Goal: Information Seeking & Learning: Learn about a topic

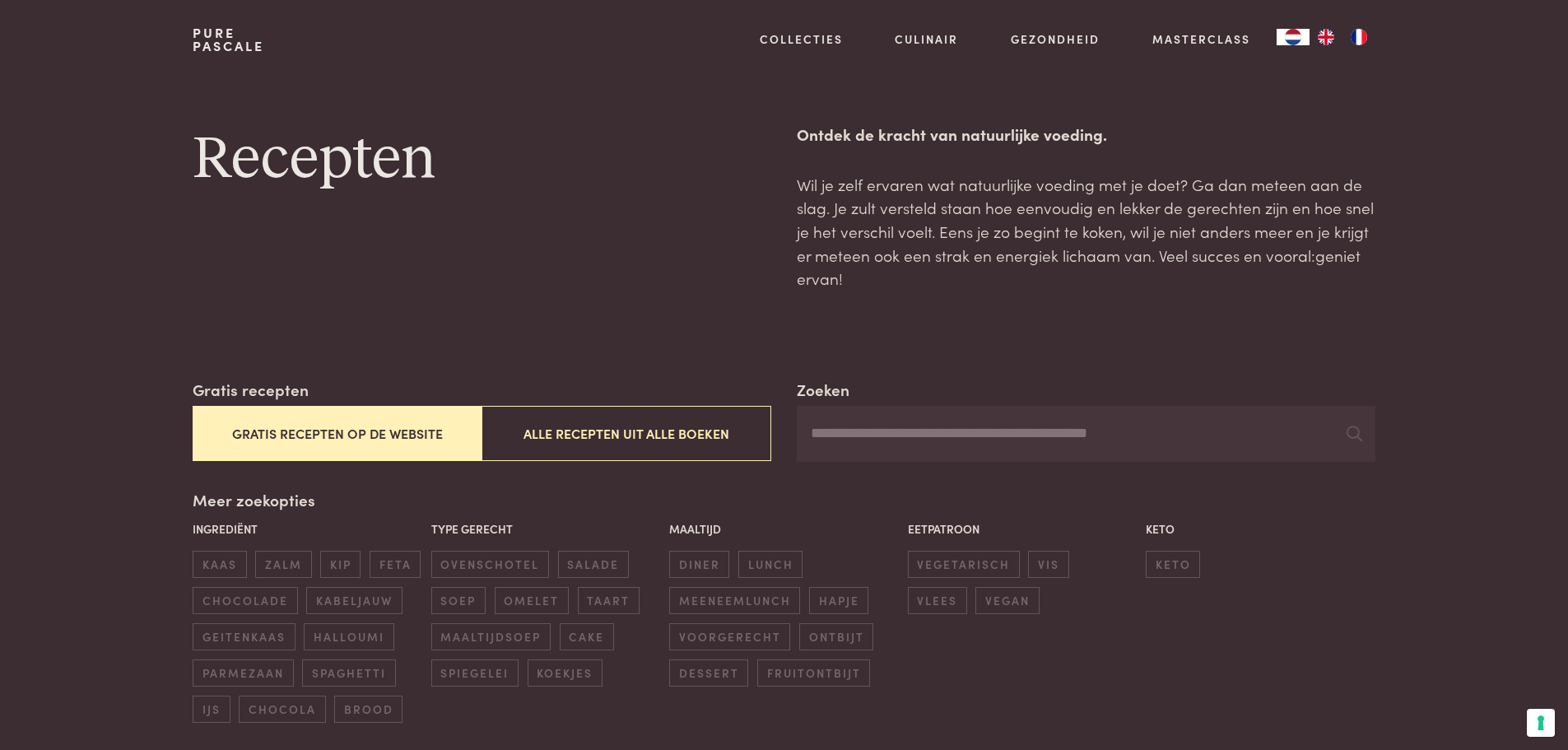
click at [890, 444] on input "Zoeken" at bounding box center [1086, 433] width 578 height 56
type input "******"
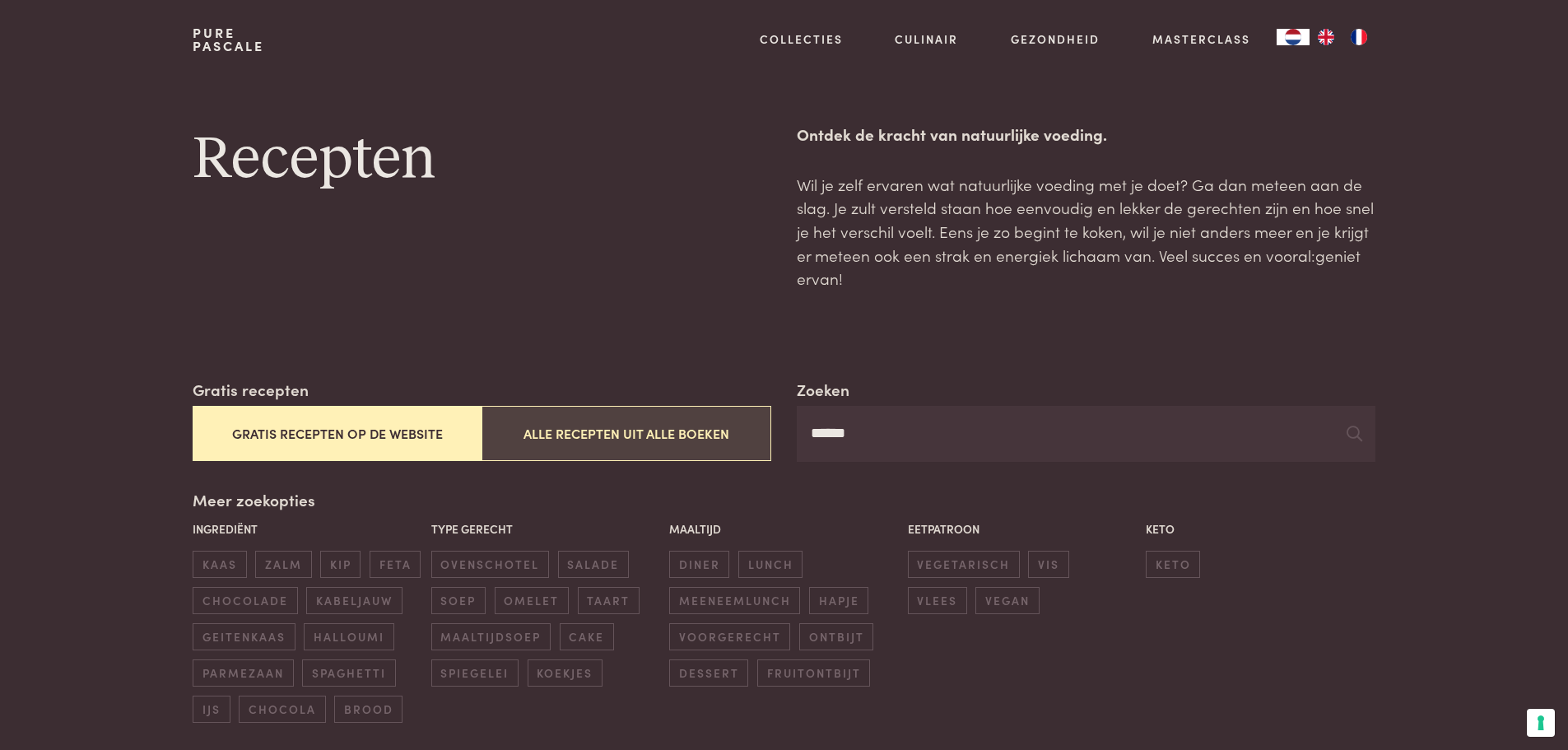
click at [730, 441] on button "Alle recepten uit alle boeken" at bounding box center [625, 433] width 289 height 55
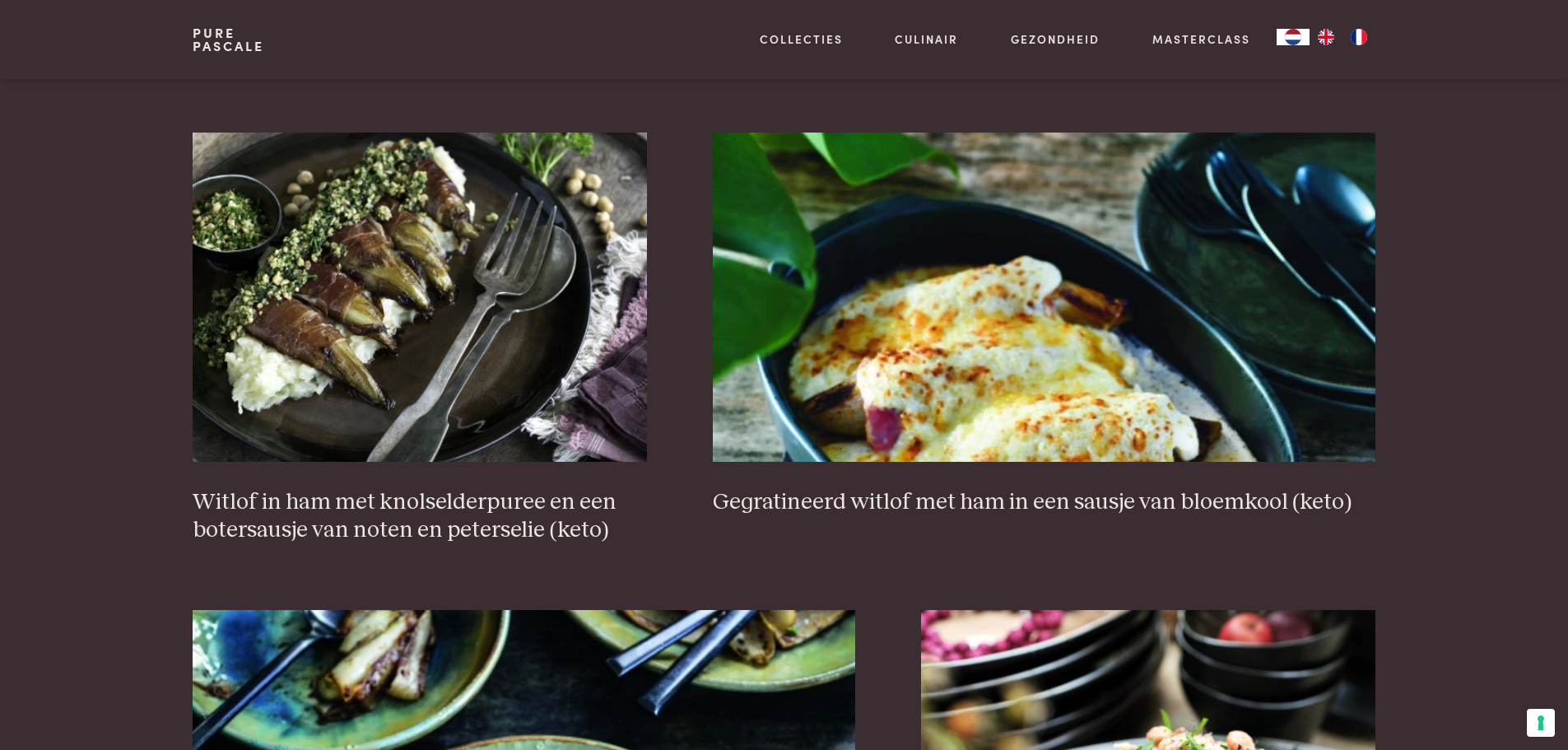
scroll to position [1119, 0]
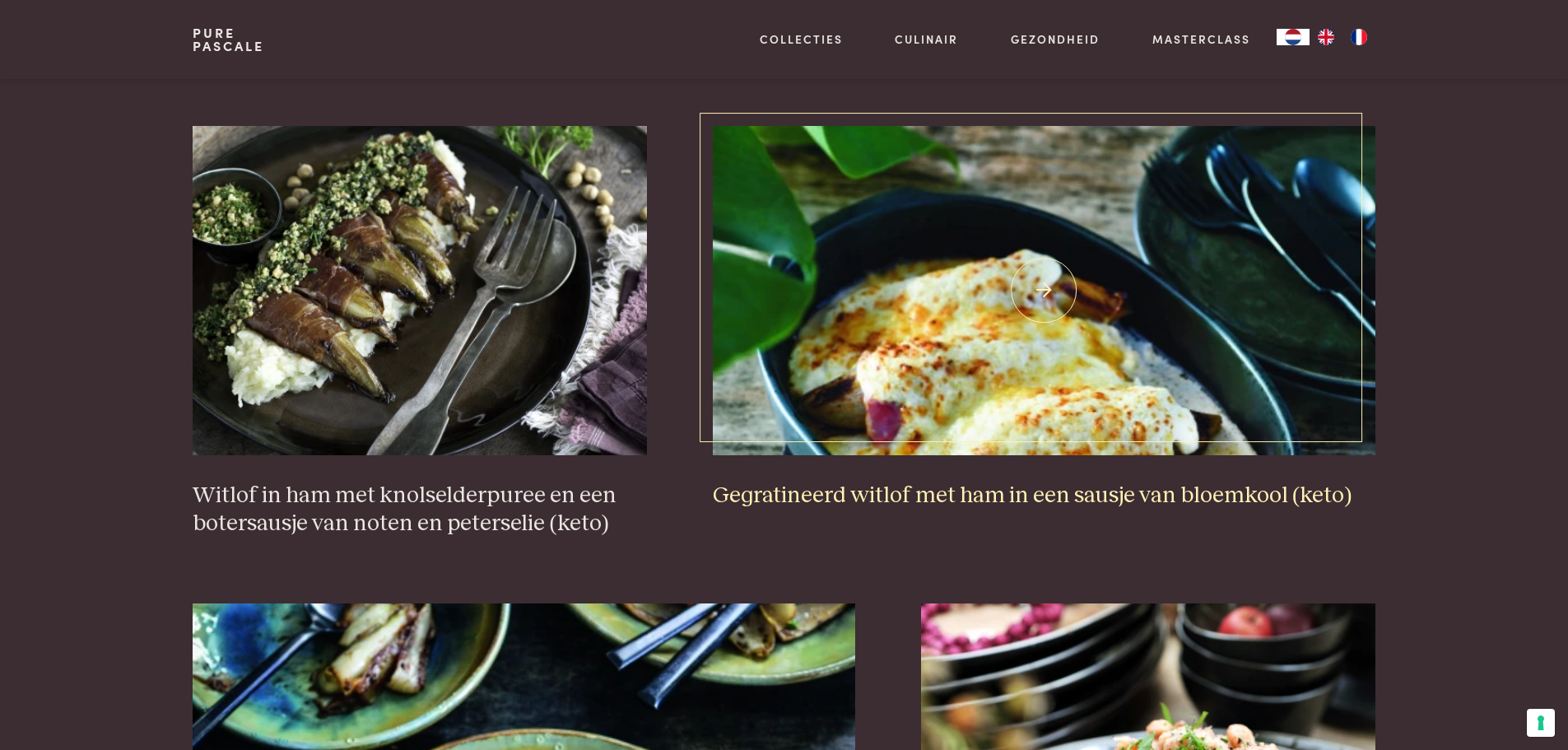
click at [987, 418] on img at bounding box center [1044, 291] width 662 height 330
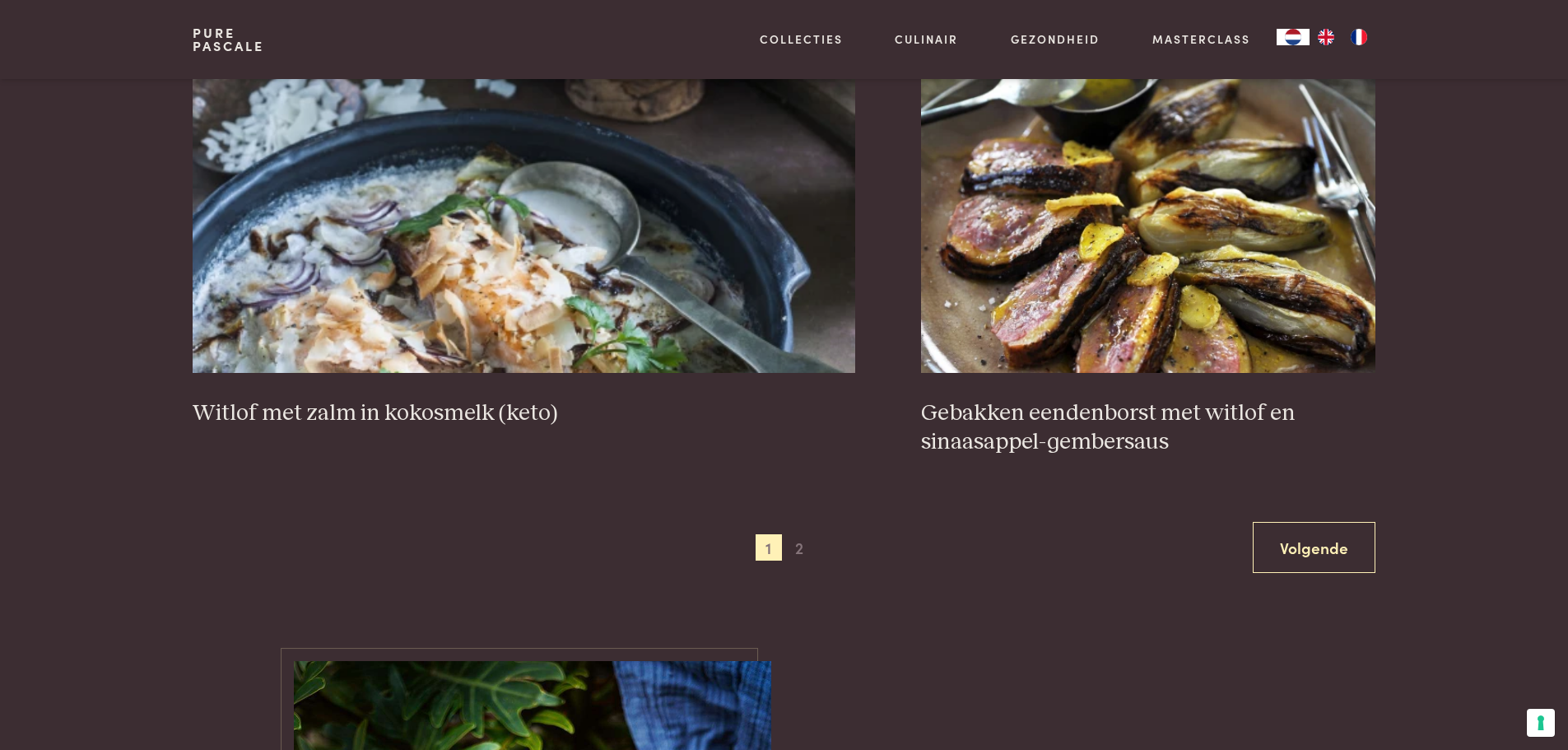
scroll to position [3096, 0]
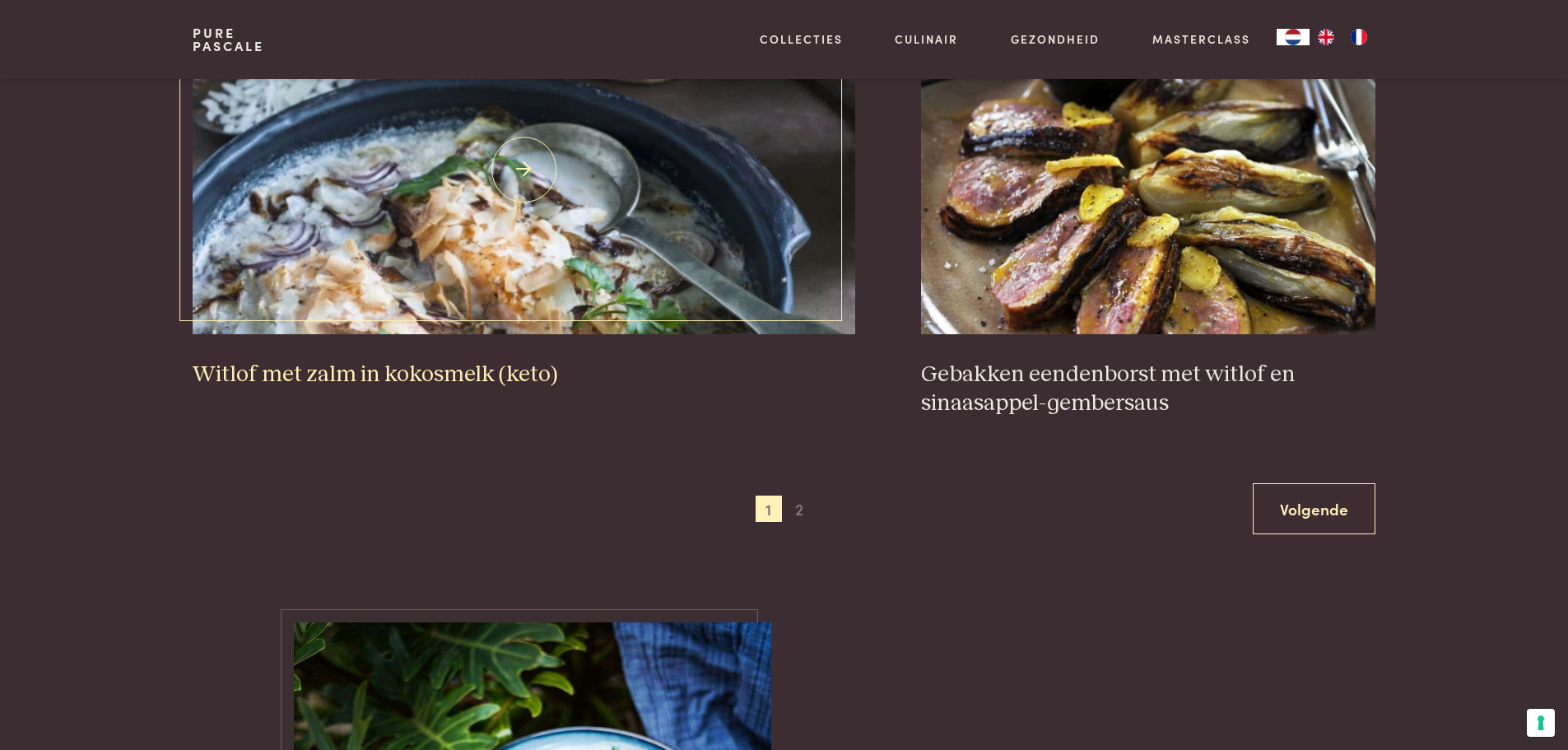
click at [522, 378] on h3 "Witlof met zalm in kokosmelk (keto)" at bounding box center [524, 375] width 662 height 28
click at [1326, 514] on link "Volgende" at bounding box center [1314, 509] width 122 height 52
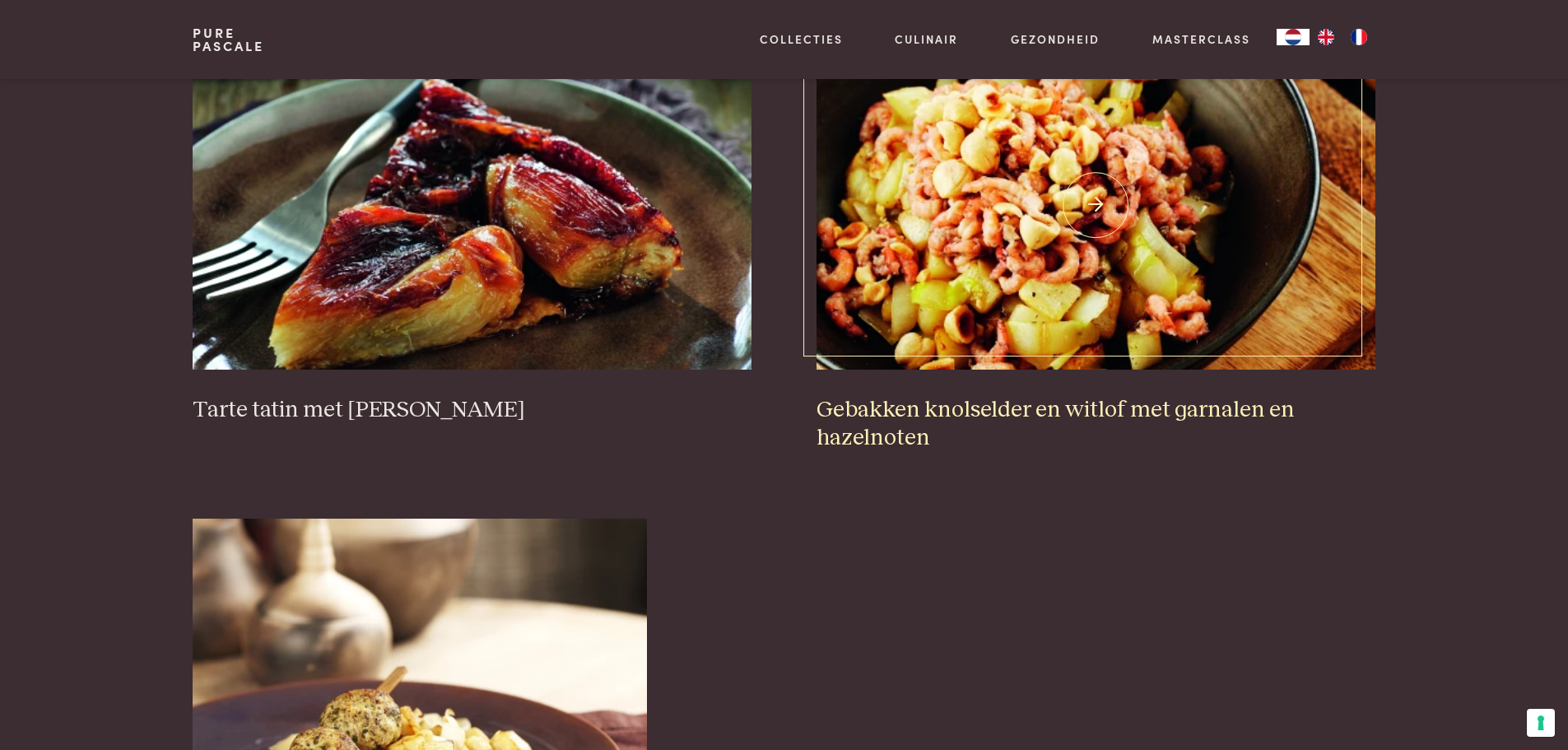
scroll to position [708, 0]
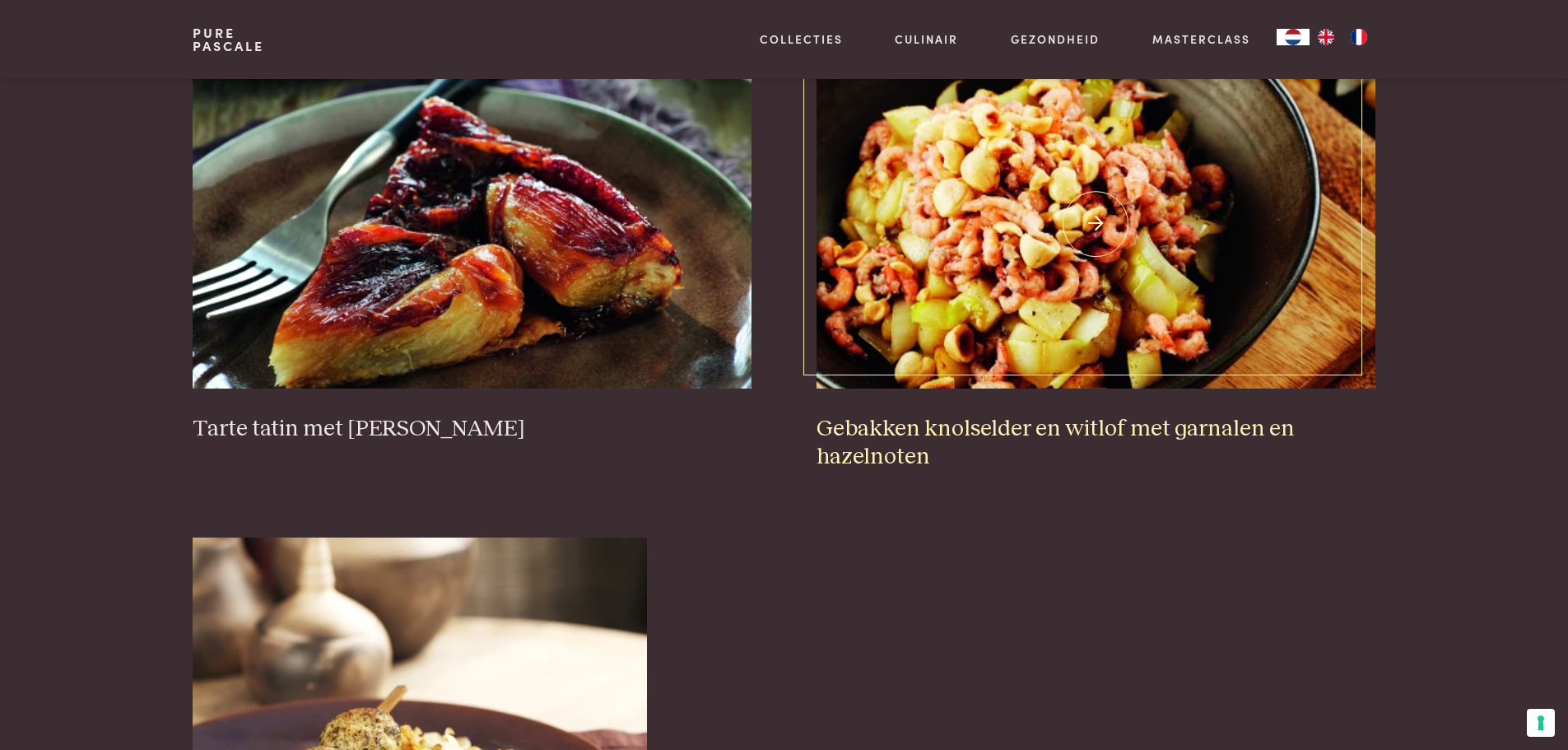
click at [985, 266] on img at bounding box center [1095, 224] width 558 height 330
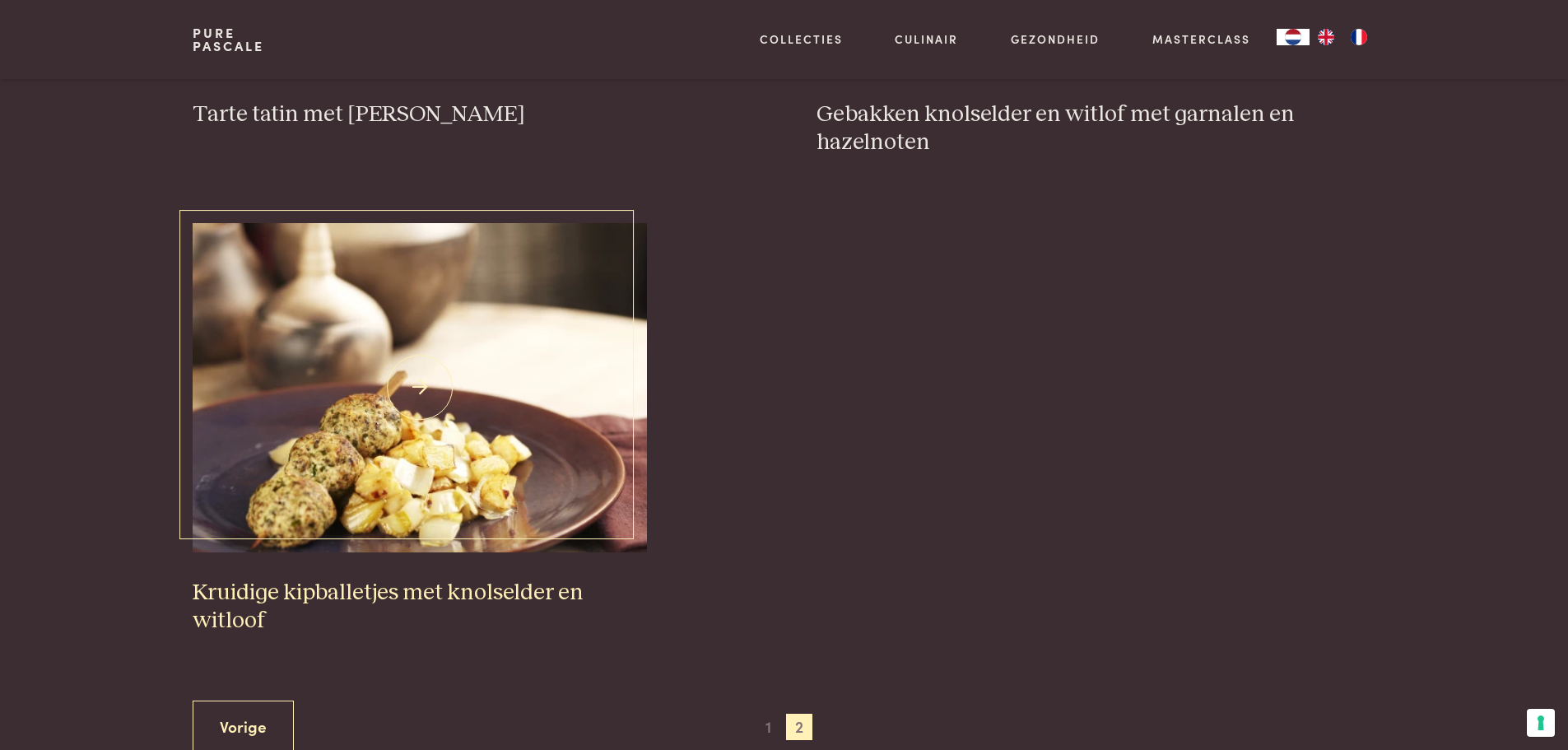
scroll to position [1119, 0]
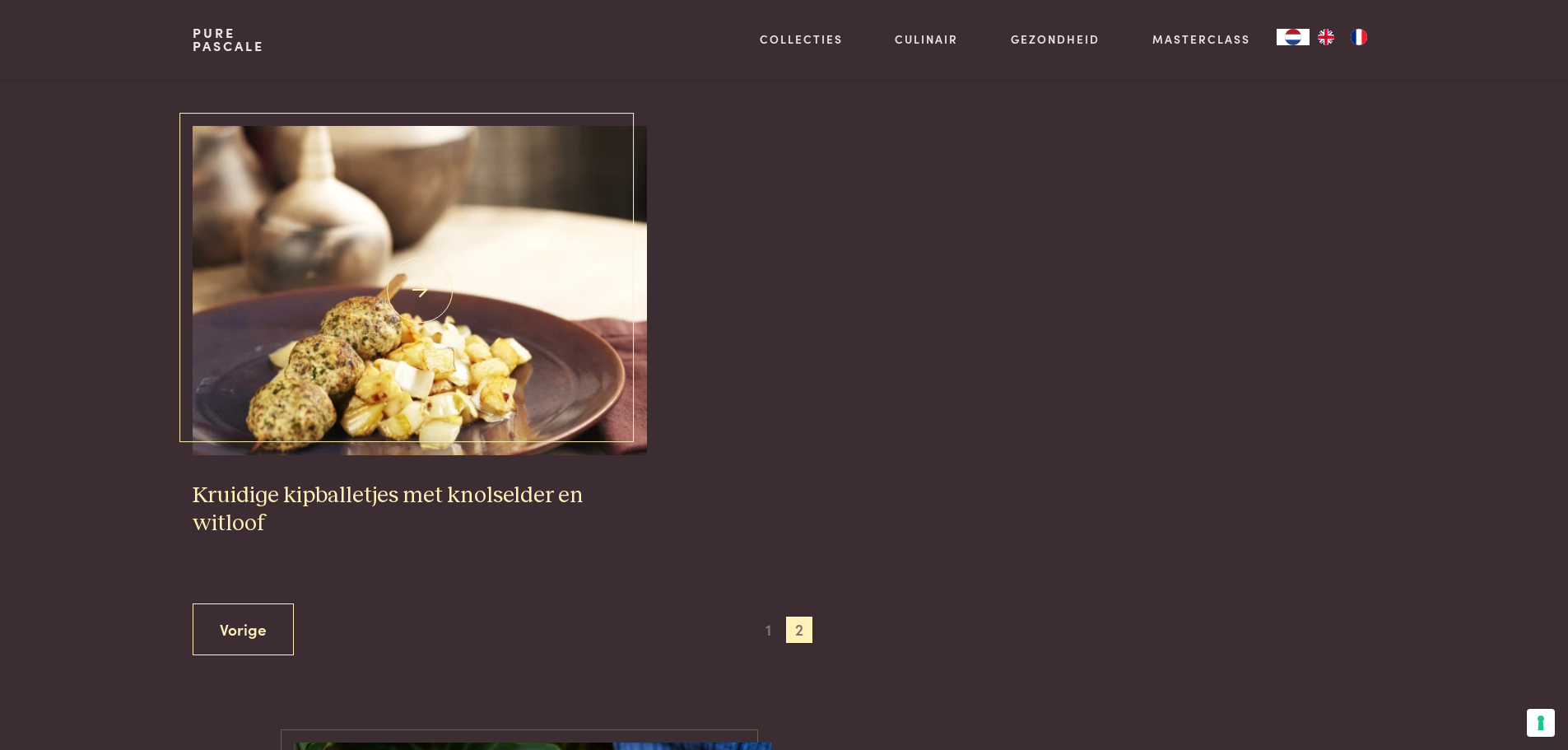
click at [402, 424] on img at bounding box center [419, 291] width 455 height 330
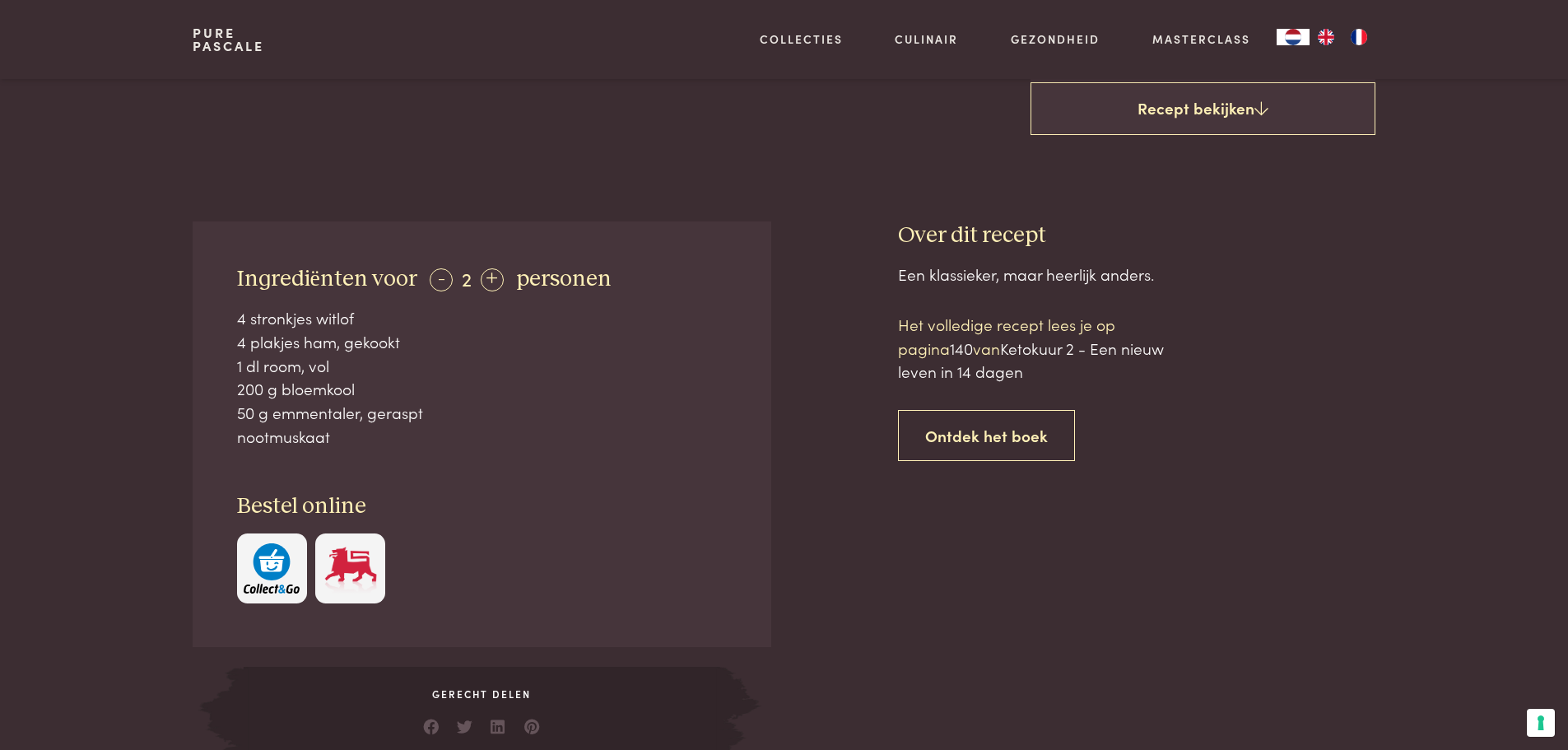
scroll to position [577, 0]
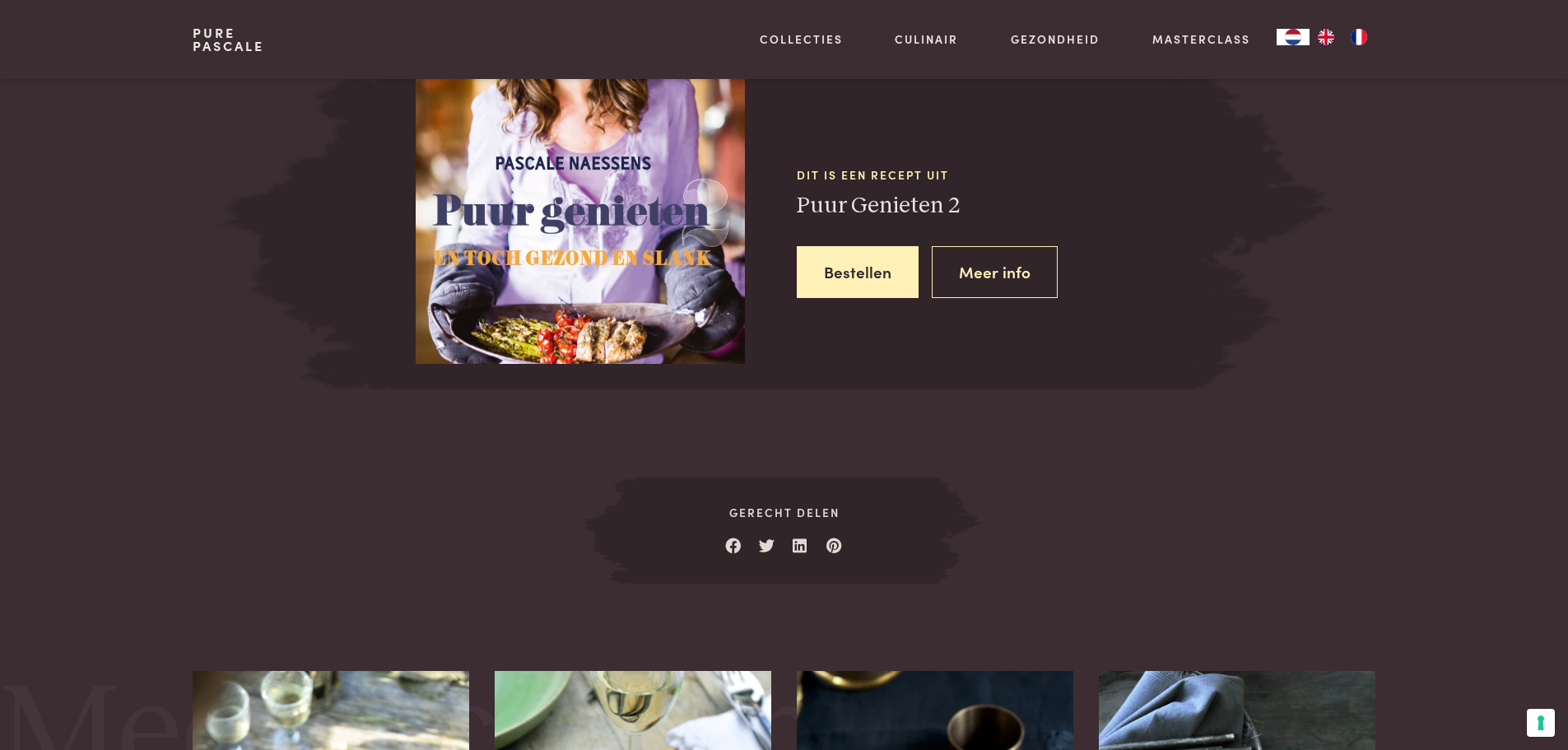
scroll to position [1565, 0]
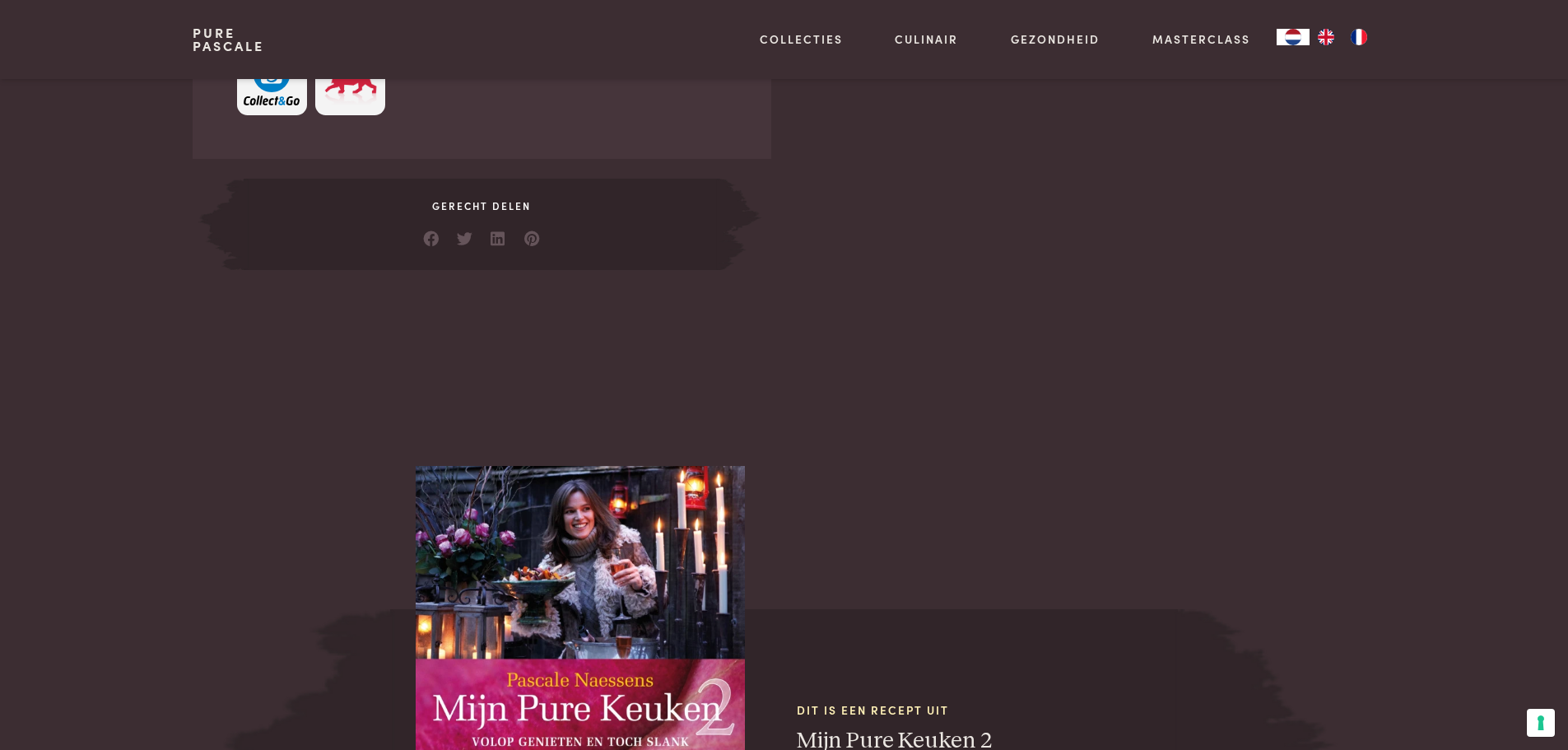
scroll to position [1235, 0]
